Goal: Navigation & Orientation: Find specific page/section

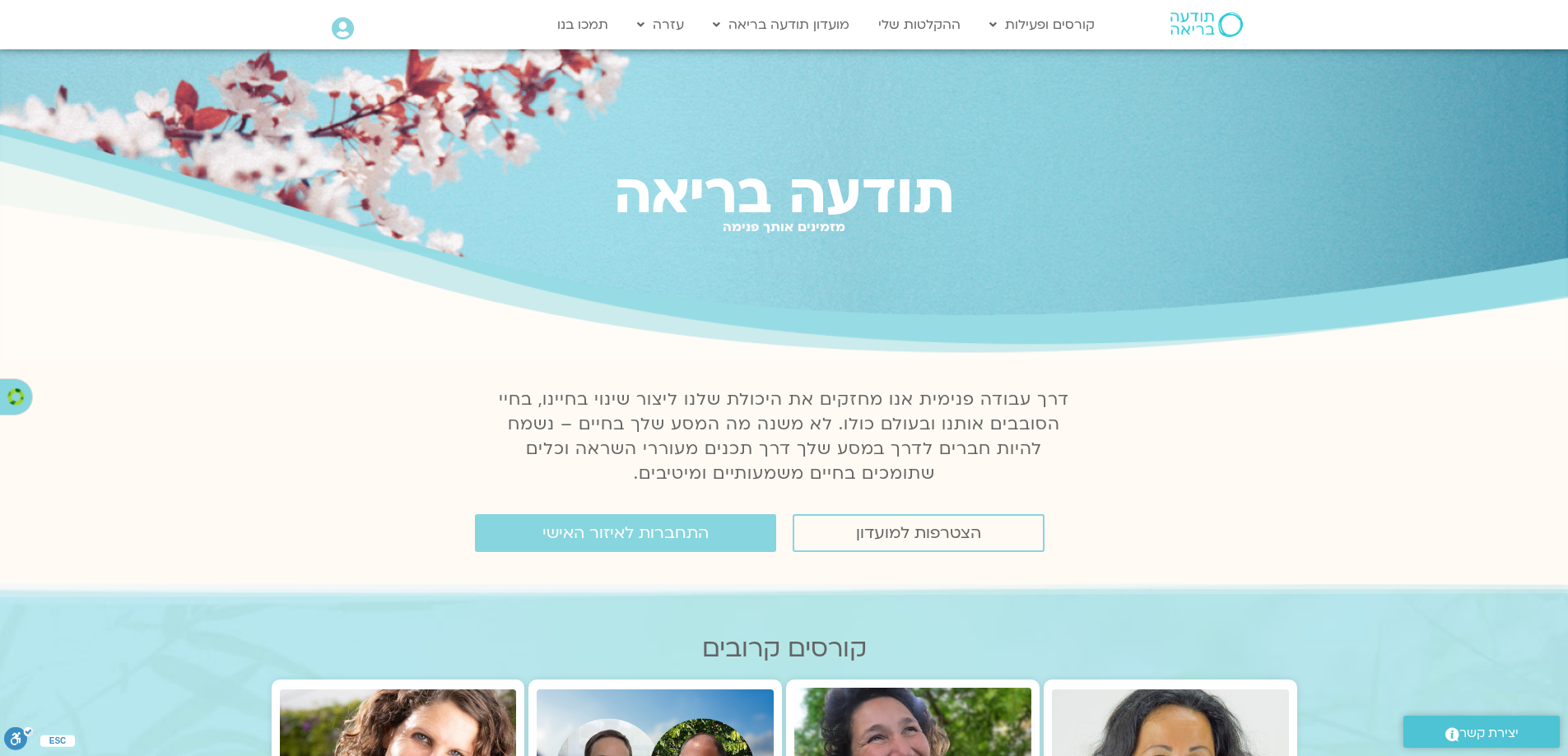
scroll to position [274, 0]
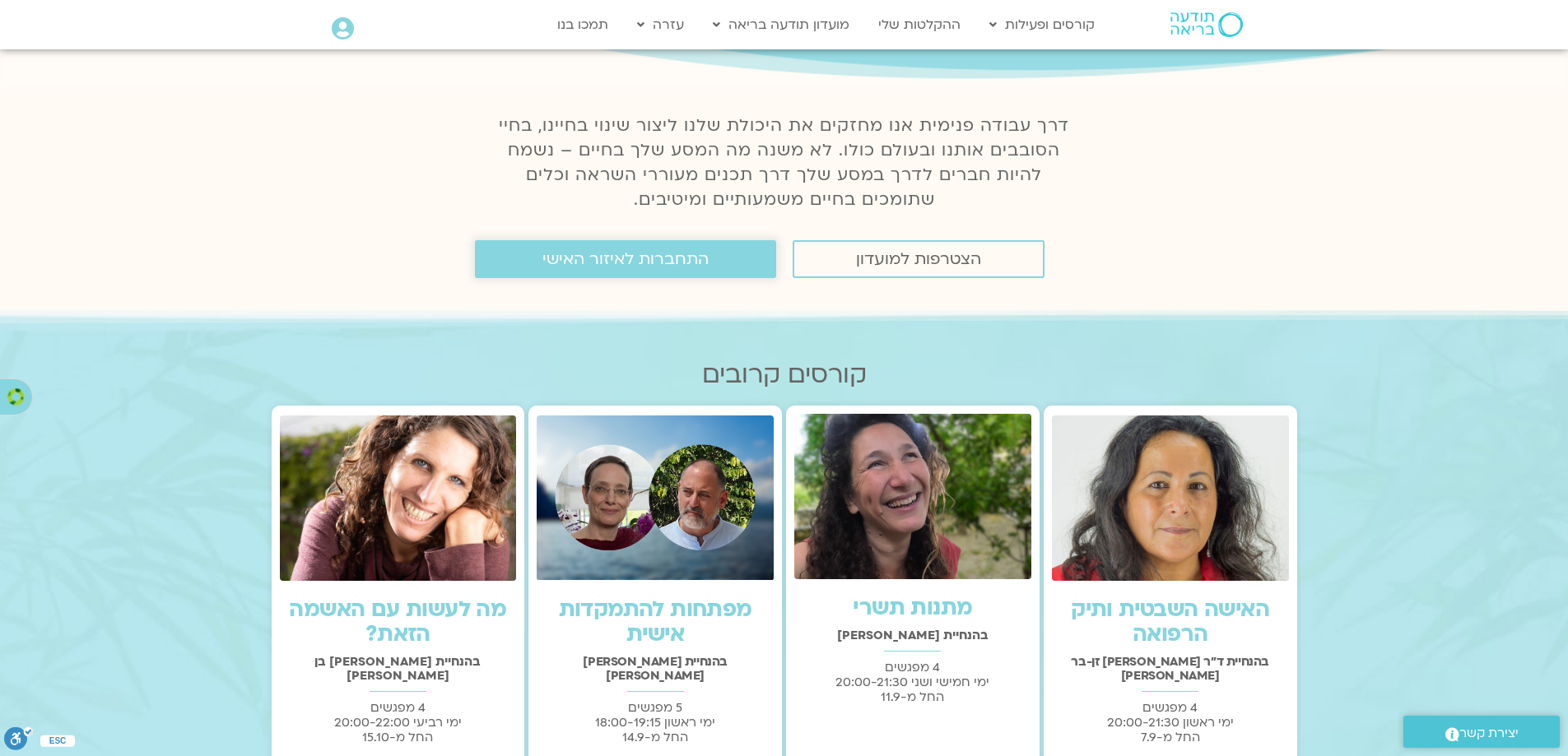
click at [642, 257] on span "התחברות לאיזור האישי" at bounding box center [625, 259] width 167 height 18
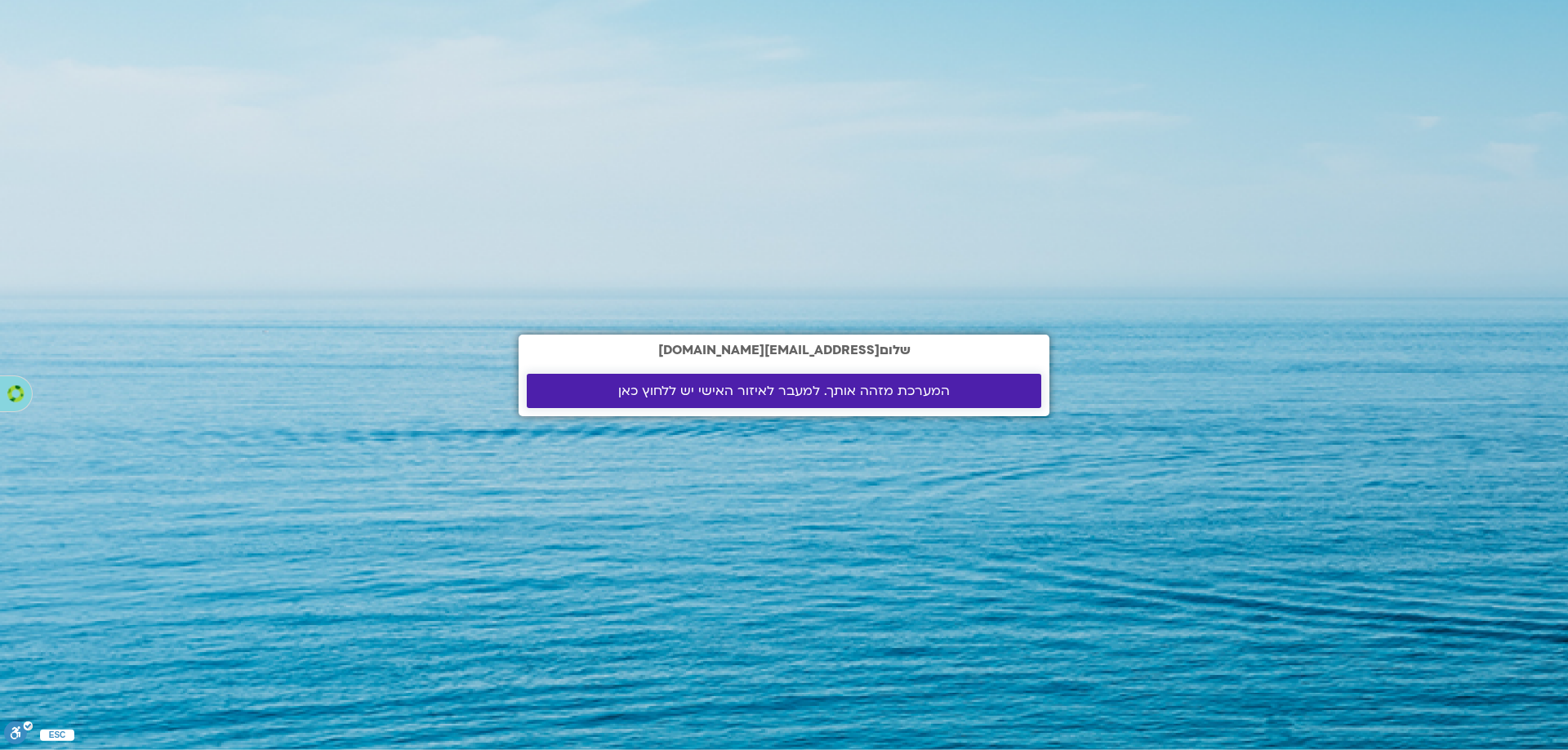
click at [704, 396] on span "המערכת מזהה אותך. למעבר לאיזור האישי יש ללחוץ כאן" at bounding box center [784, 391] width 332 height 14
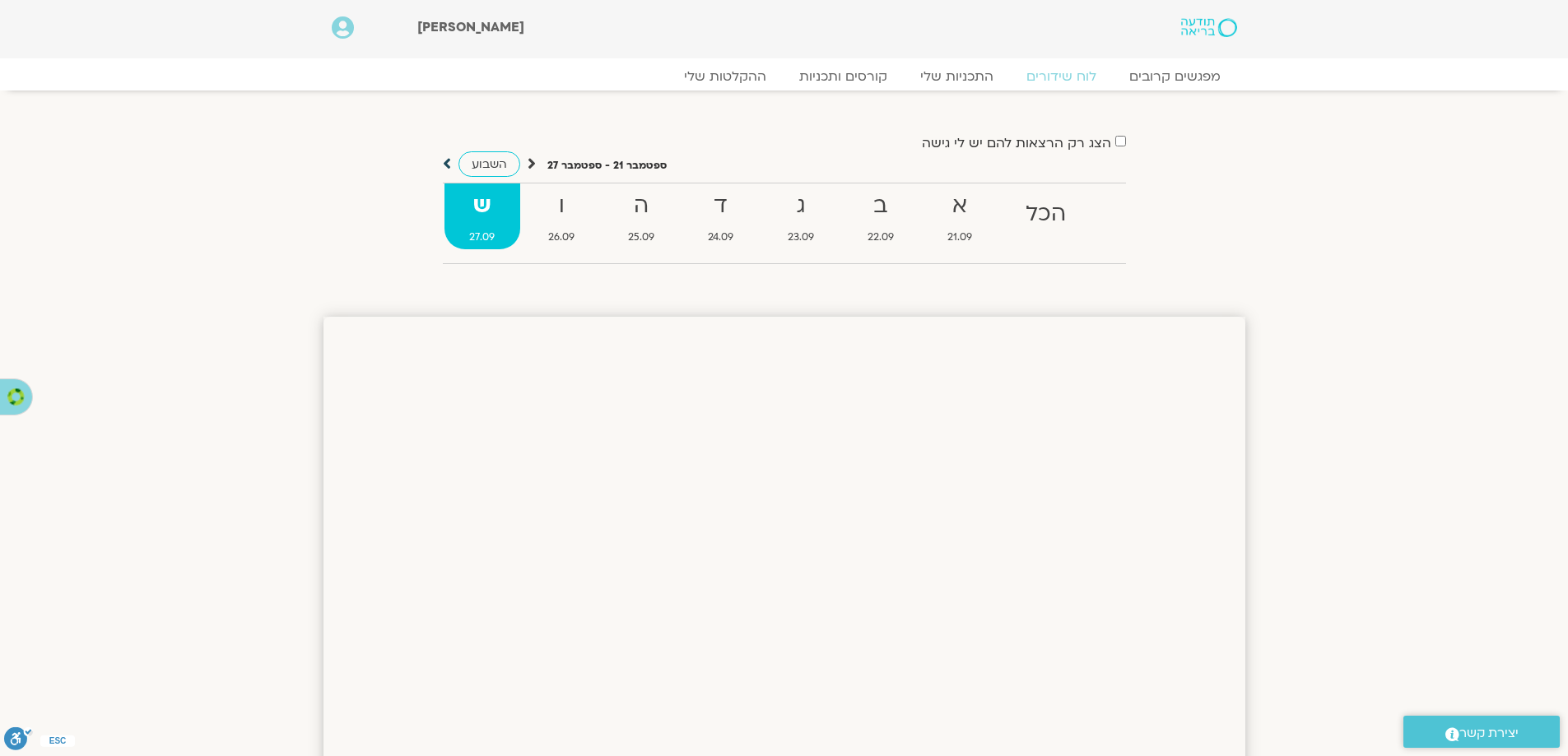
click at [447, 164] on icon at bounding box center [447, 164] width 9 height 16
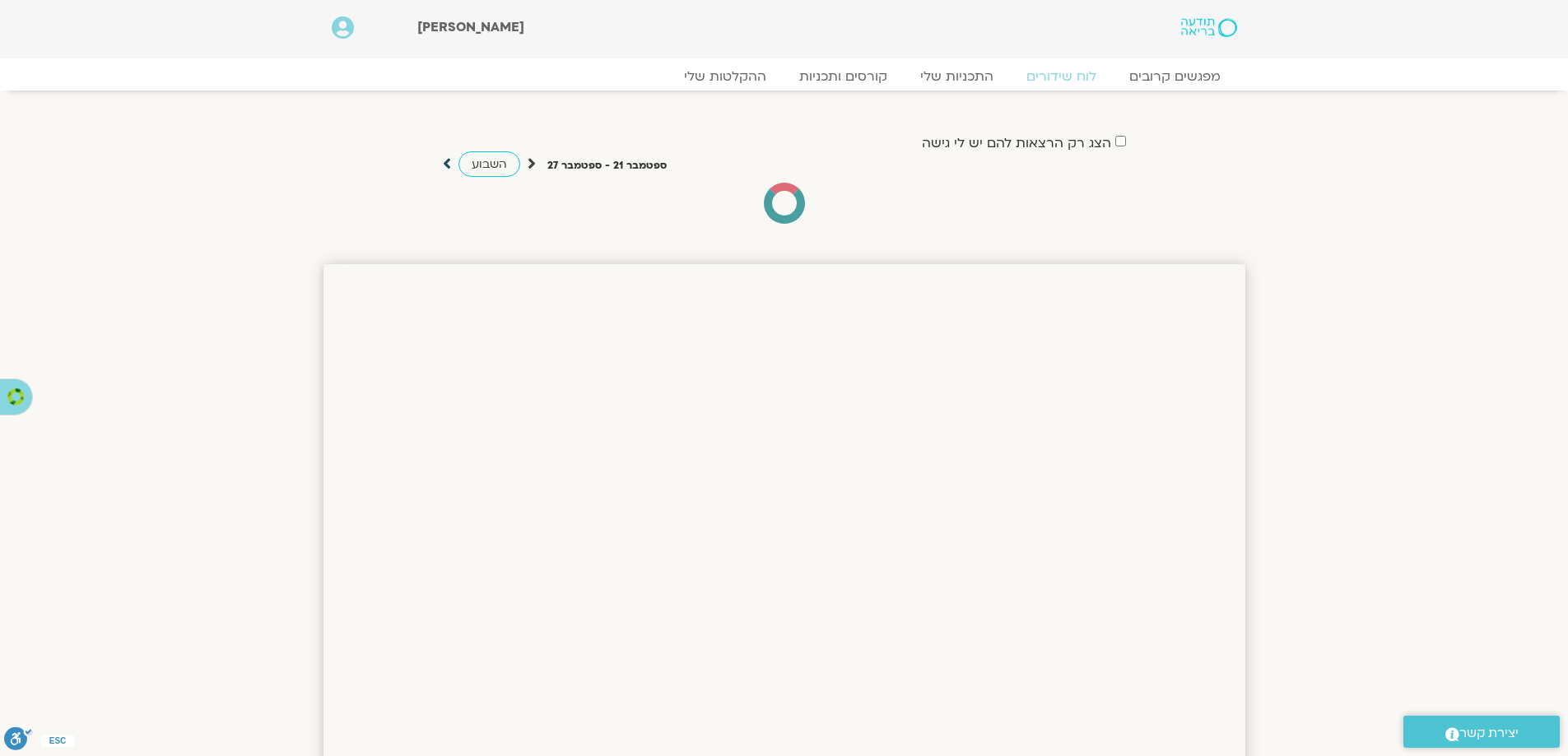
click at [447, 164] on icon at bounding box center [447, 164] width 9 height 16
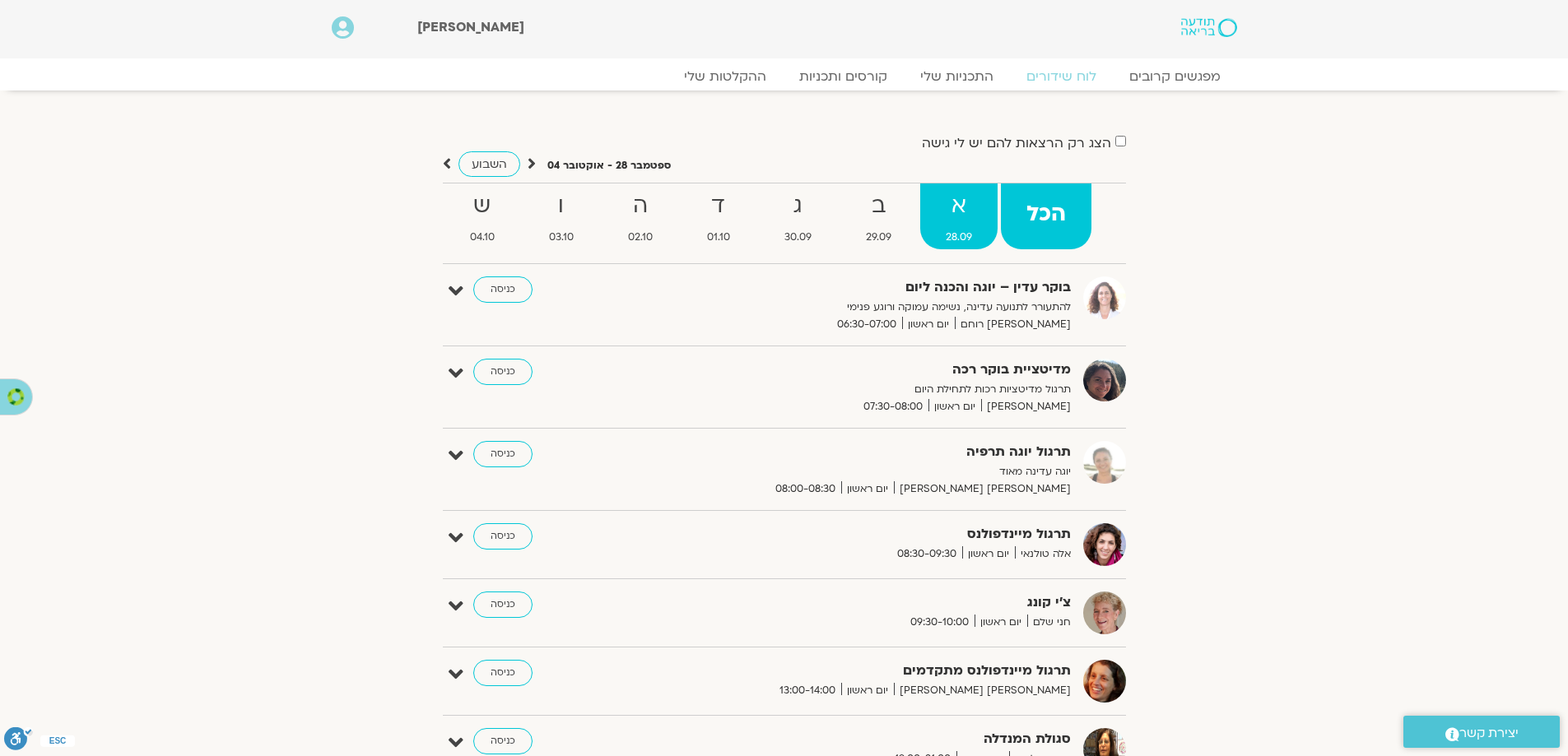
click at [947, 205] on strong "א" at bounding box center [958, 206] width 77 height 37
